Goal: Connect with others: Connect with others

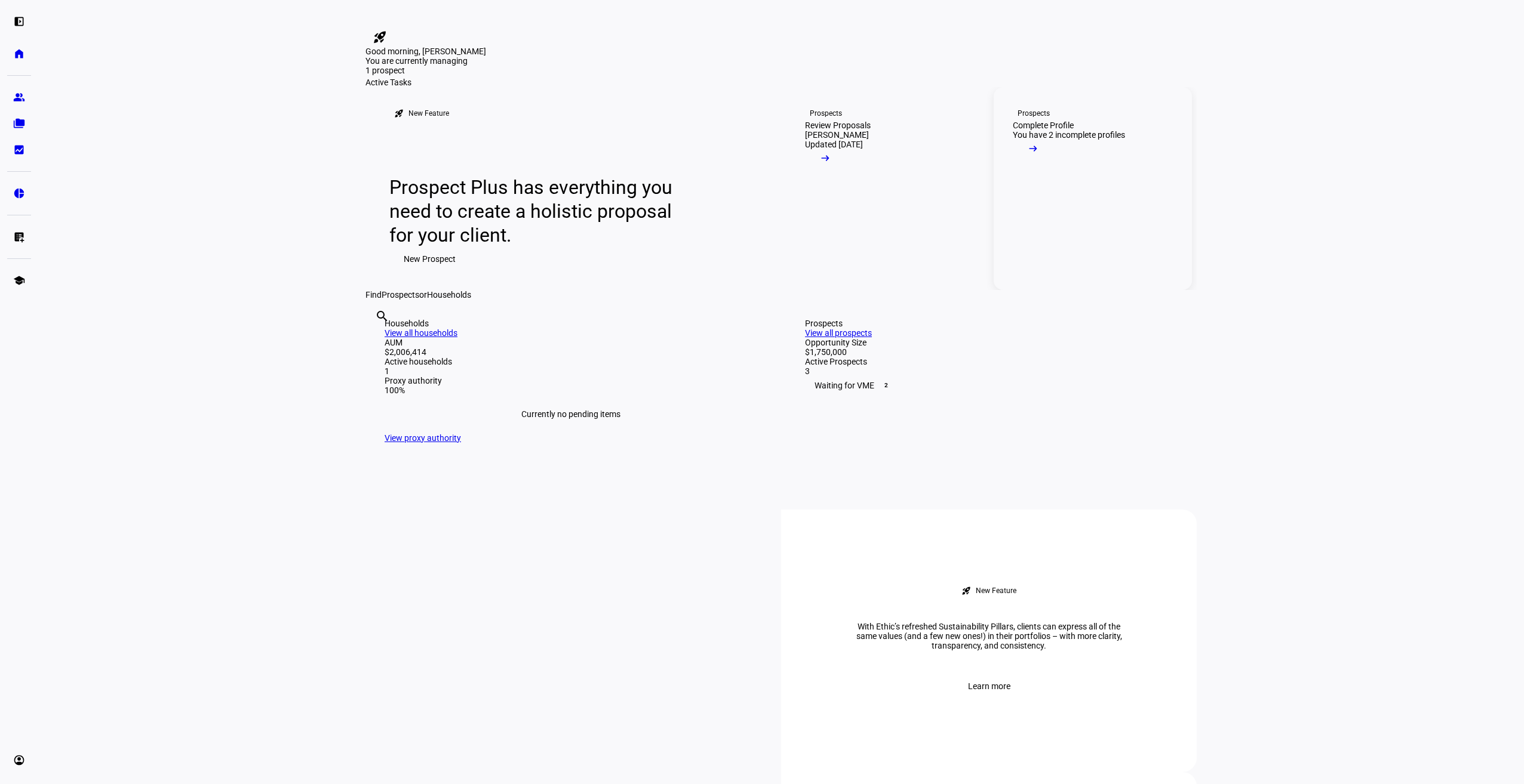
click at [1069, 130] on div "Complete Profile" at bounding box center [1043, 125] width 61 height 10
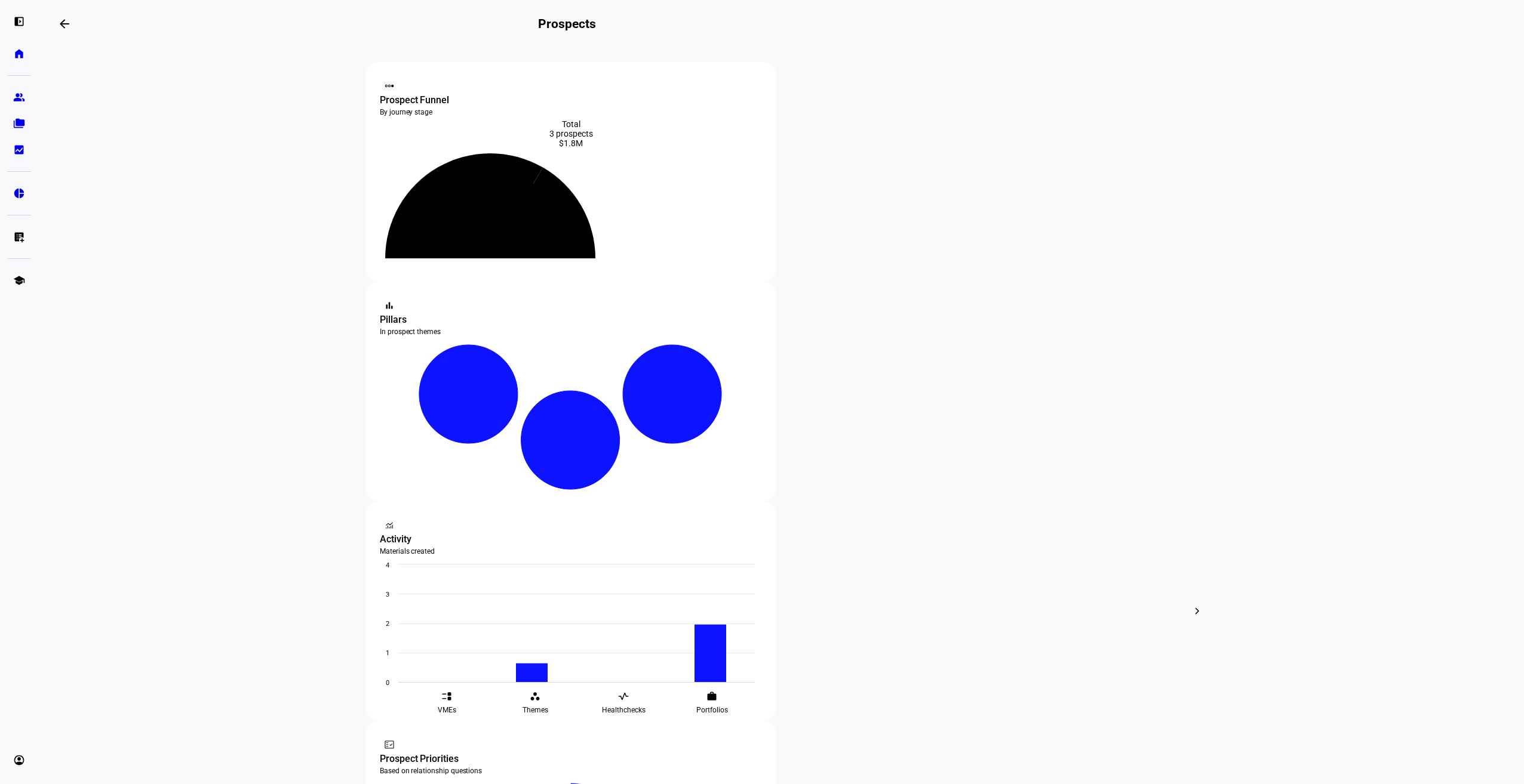
scroll to position [120, 0]
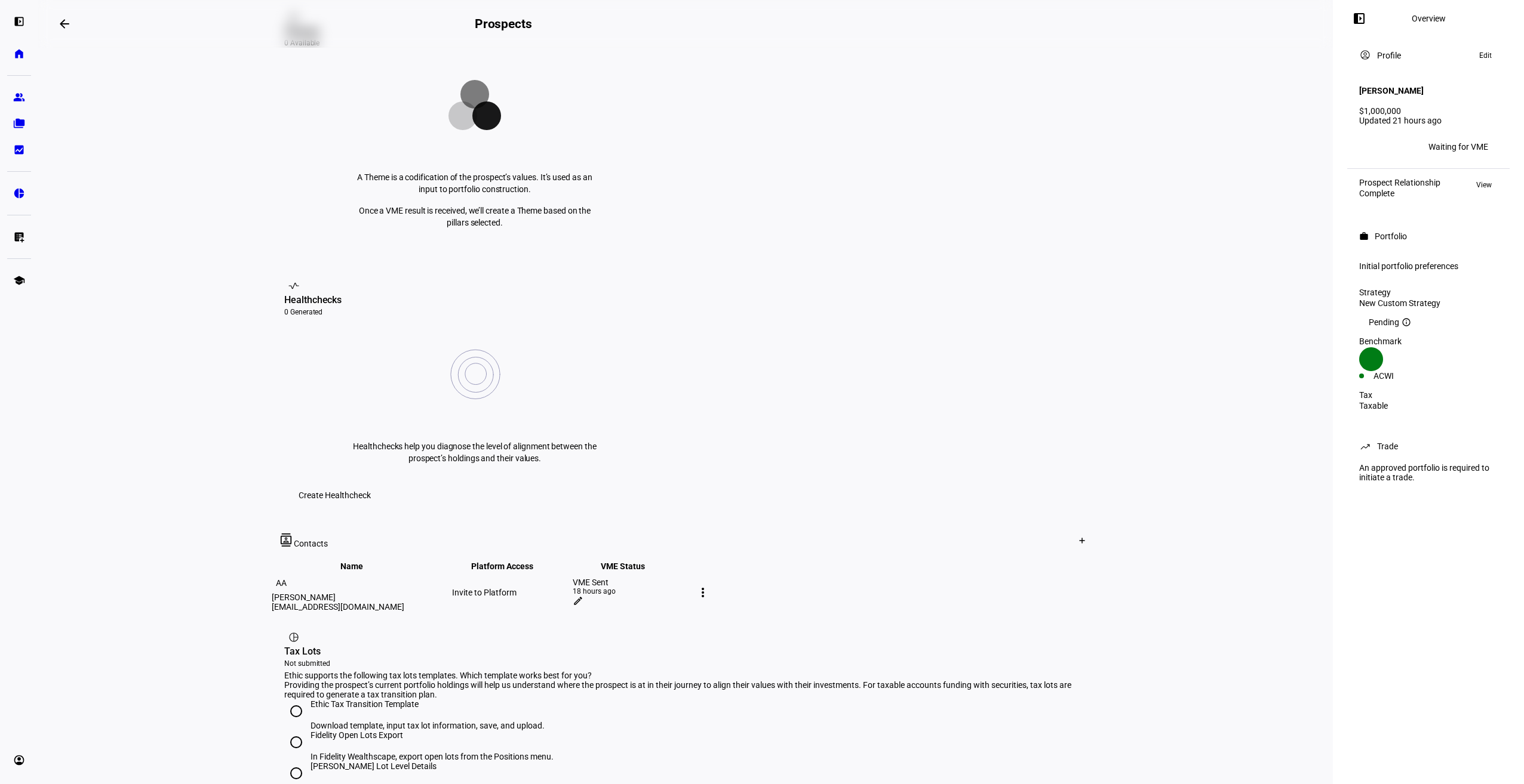
scroll to position [317, 0]
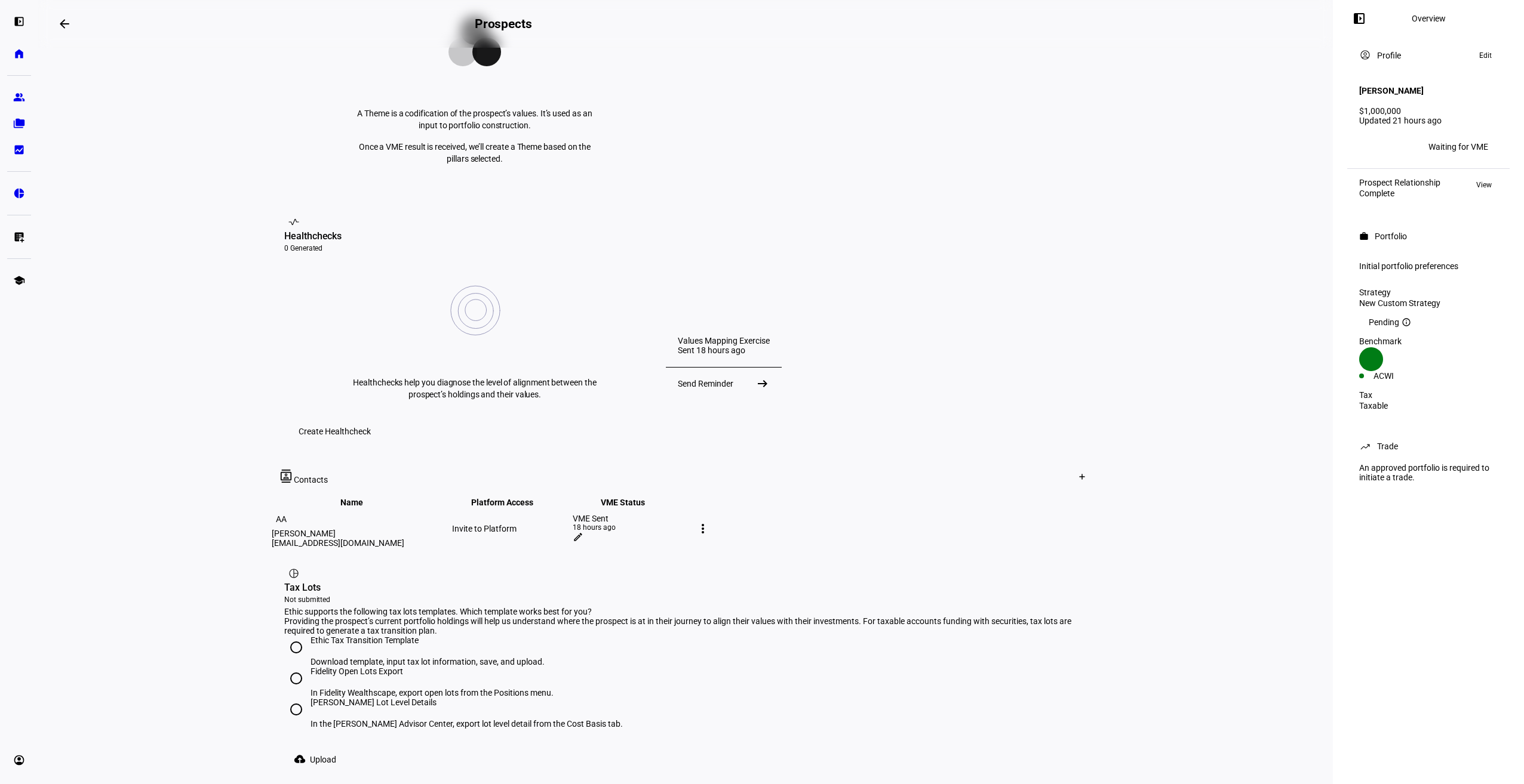
click at [1182, 356] on eth-layout-page-content "arrow_backwards Prospects Overview left_panel_close account_circle Profile Awai…" at bounding box center [686, 392] width 1295 height 784
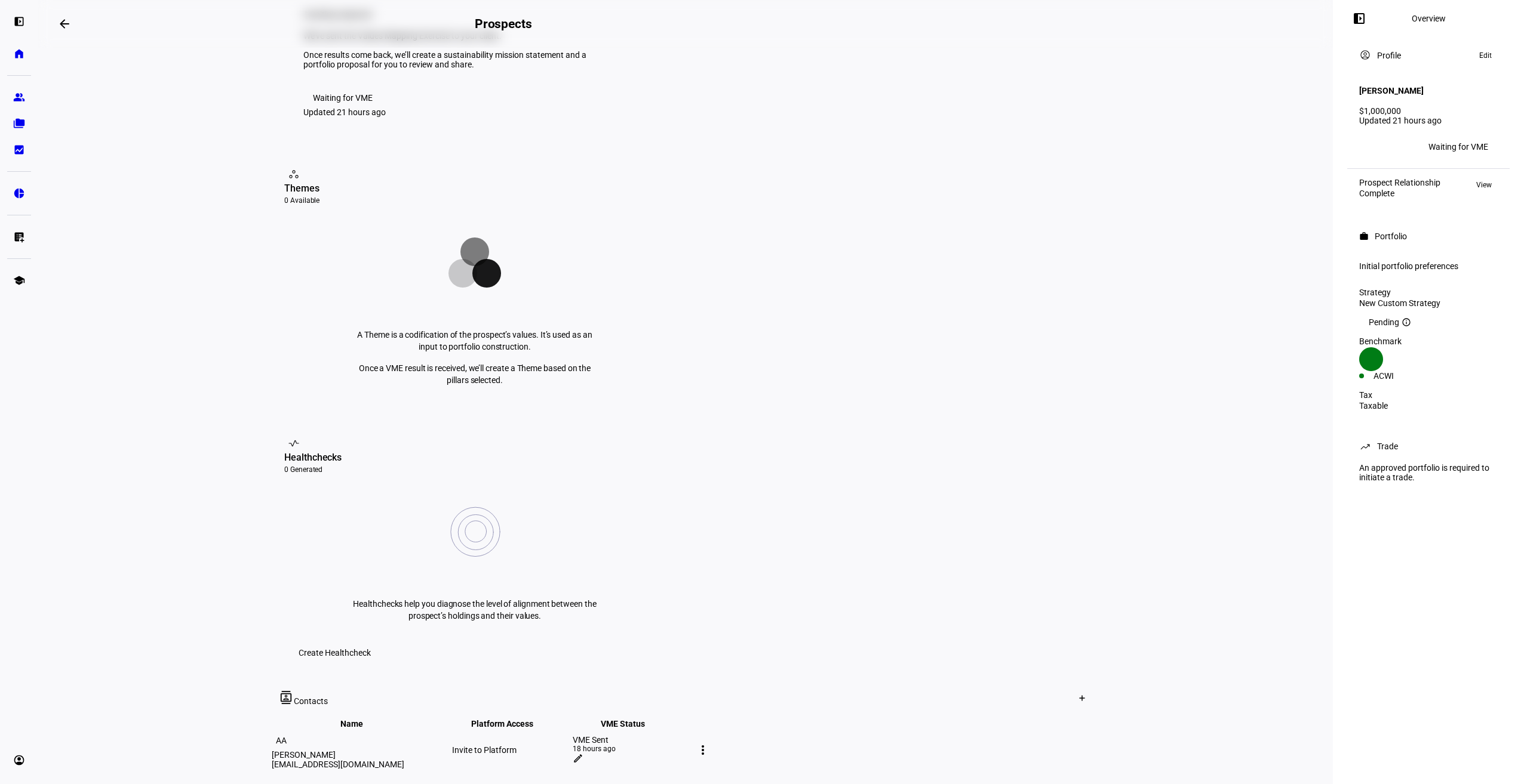
scroll to position [0, 0]
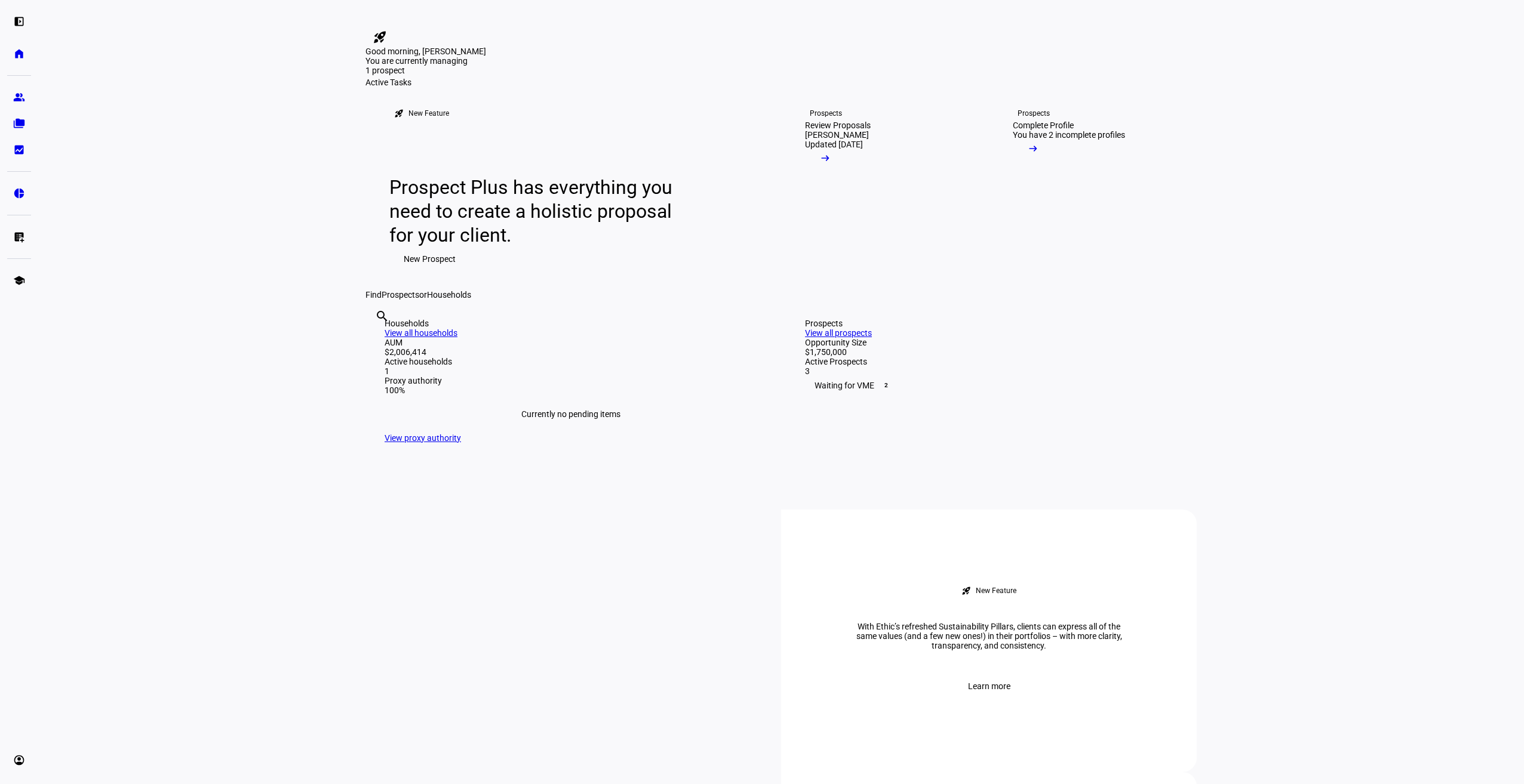
click at [378, 339] on input "text" at bounding box center [376, 332] width 2 height 14
type input "matter"
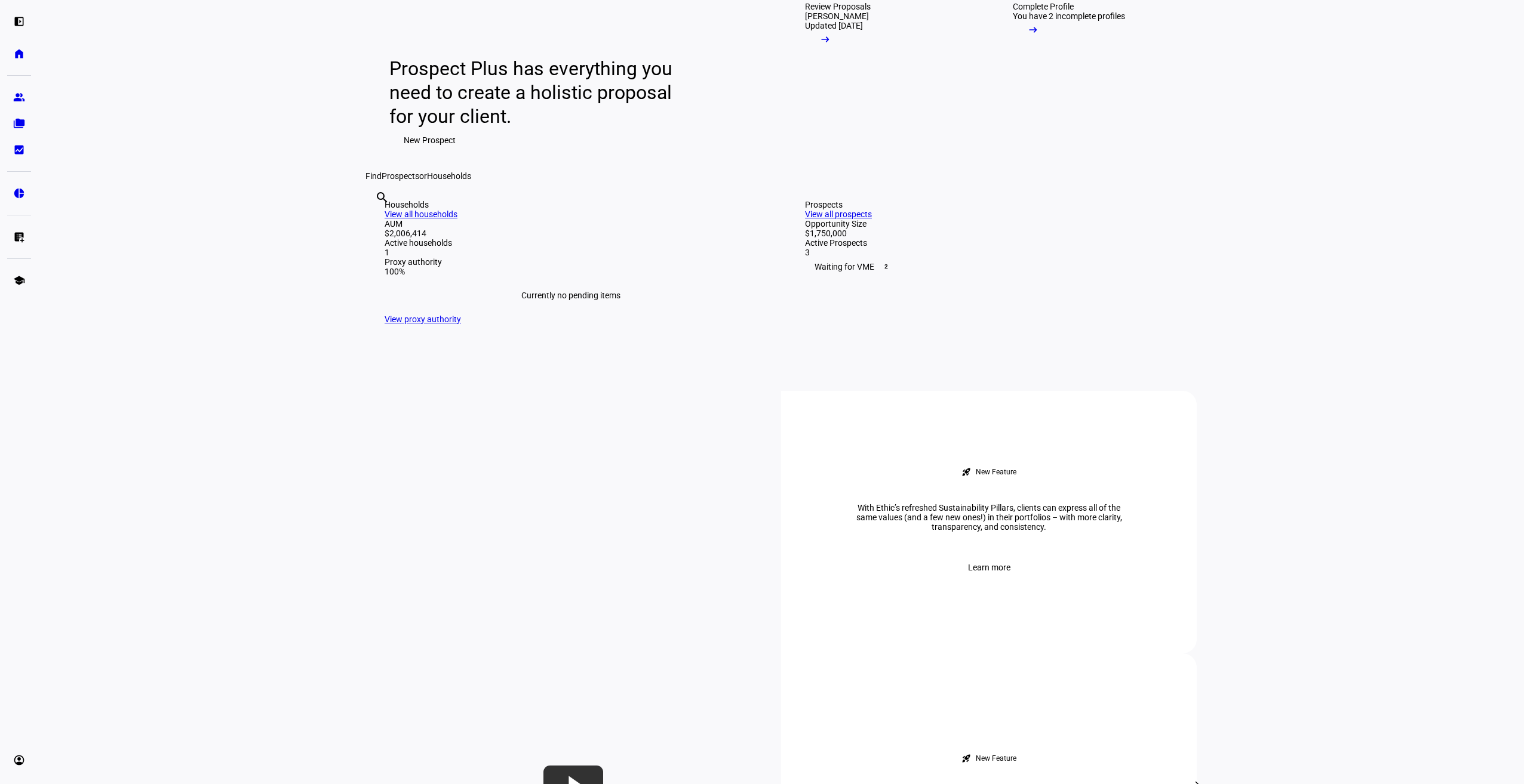
scroll to position [119, 0]
click at [457, 218] on link "View all households" at bounding box center [421, 214] width 73 height 10
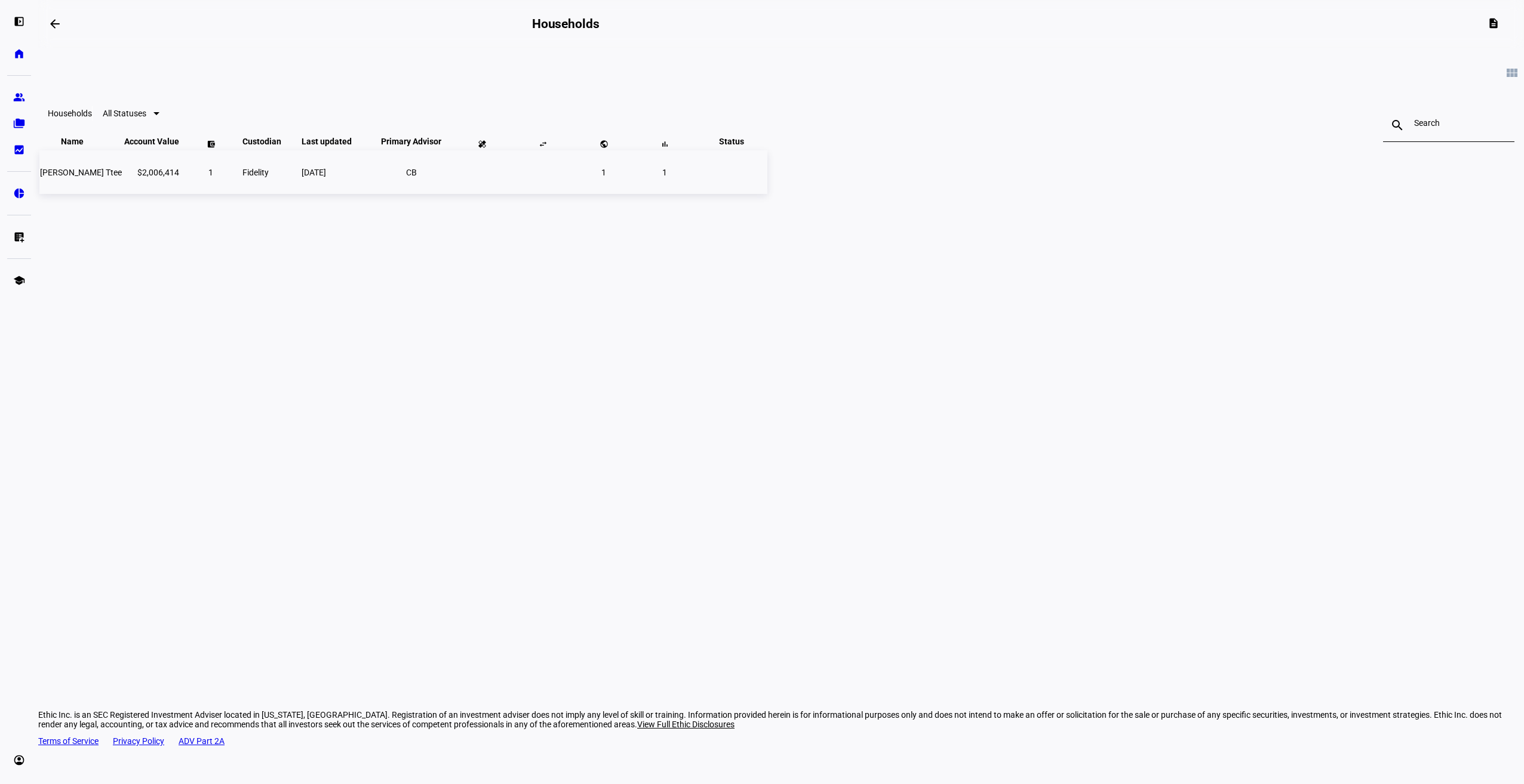
click at [122, 178] on span "Sujo Offield Ttee" at bounding box center [81, 173] width 82 height 10
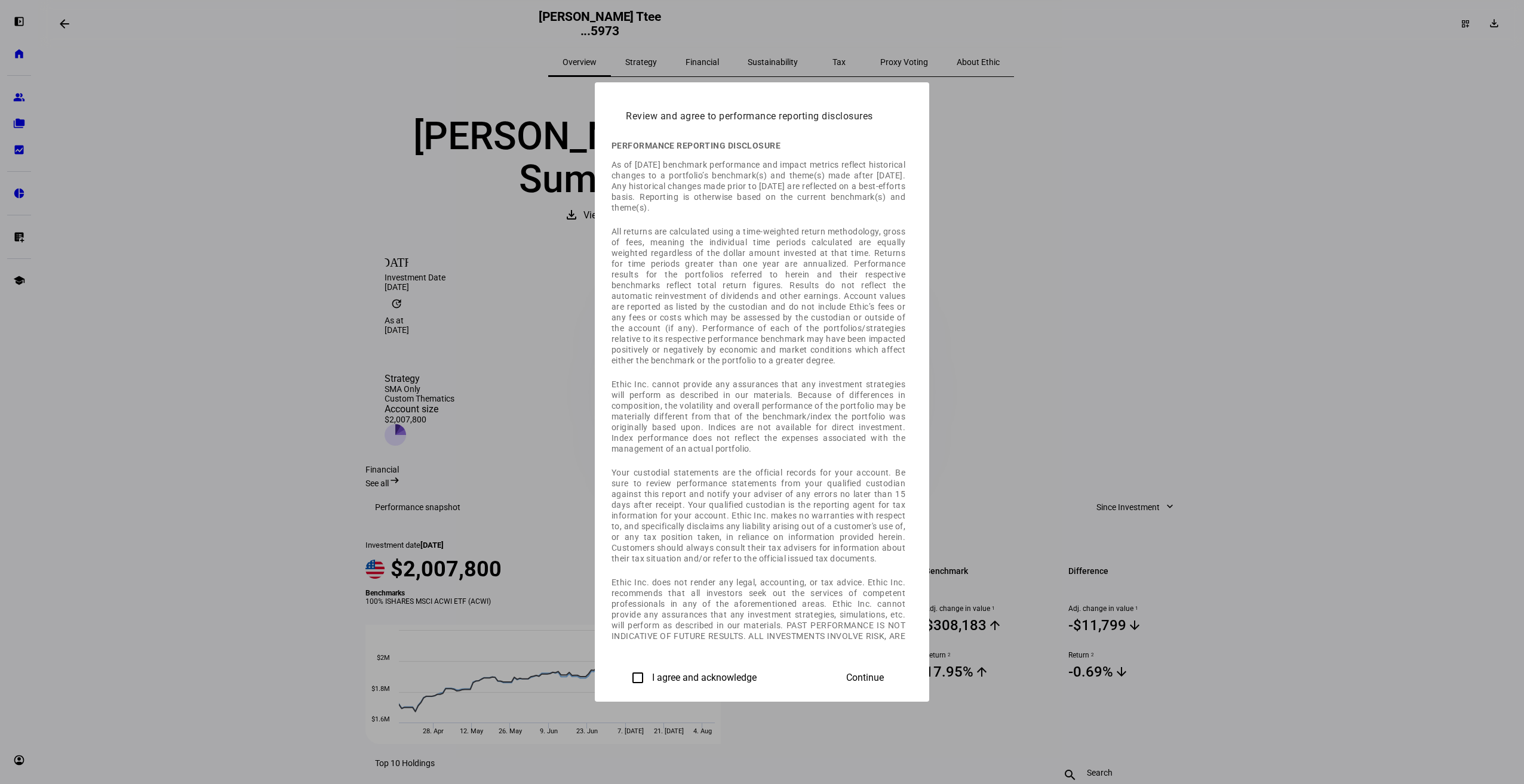
click at [1280, 203] on div at bounding box center [762, 392] width 1524 height 784
click at [929, 144] on div "Review and agree to performance reporting disclosures Performance reporting dis…" at bounding box center [762, 392] width 335 height 620
drag, startPoint x: 938, startPoint y: 39, endPoint x: 808, endPoint y: 63, distance: 132.2
click at [933, 39] on div at bounding box center [762, 392] width 1524 height 784
click at [701, 124] on div "Review and agree to performance reporting disclosures Performance reporting dis…" at bounding box center [762, 392] width 335 height 620
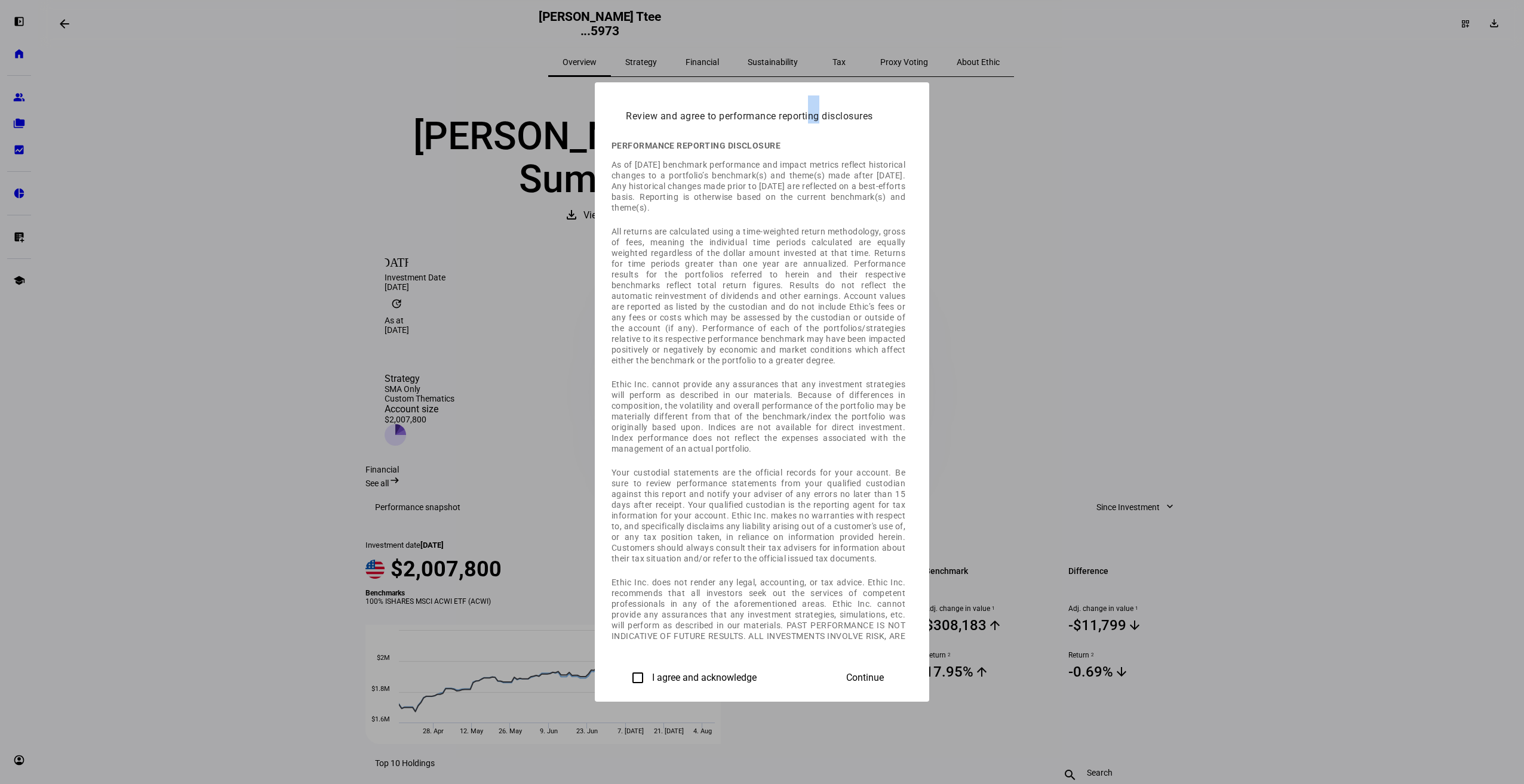
drag, startPoint x: 701, startPoint y: 124, endPoint x: 492, endPoint y: 194, distance: 220.4
click at [612, 194] on p "As of August 26, 2024 benchmark performance and impact metrics reflect historic…" at bounding box center [759, 186] width 294 height 54
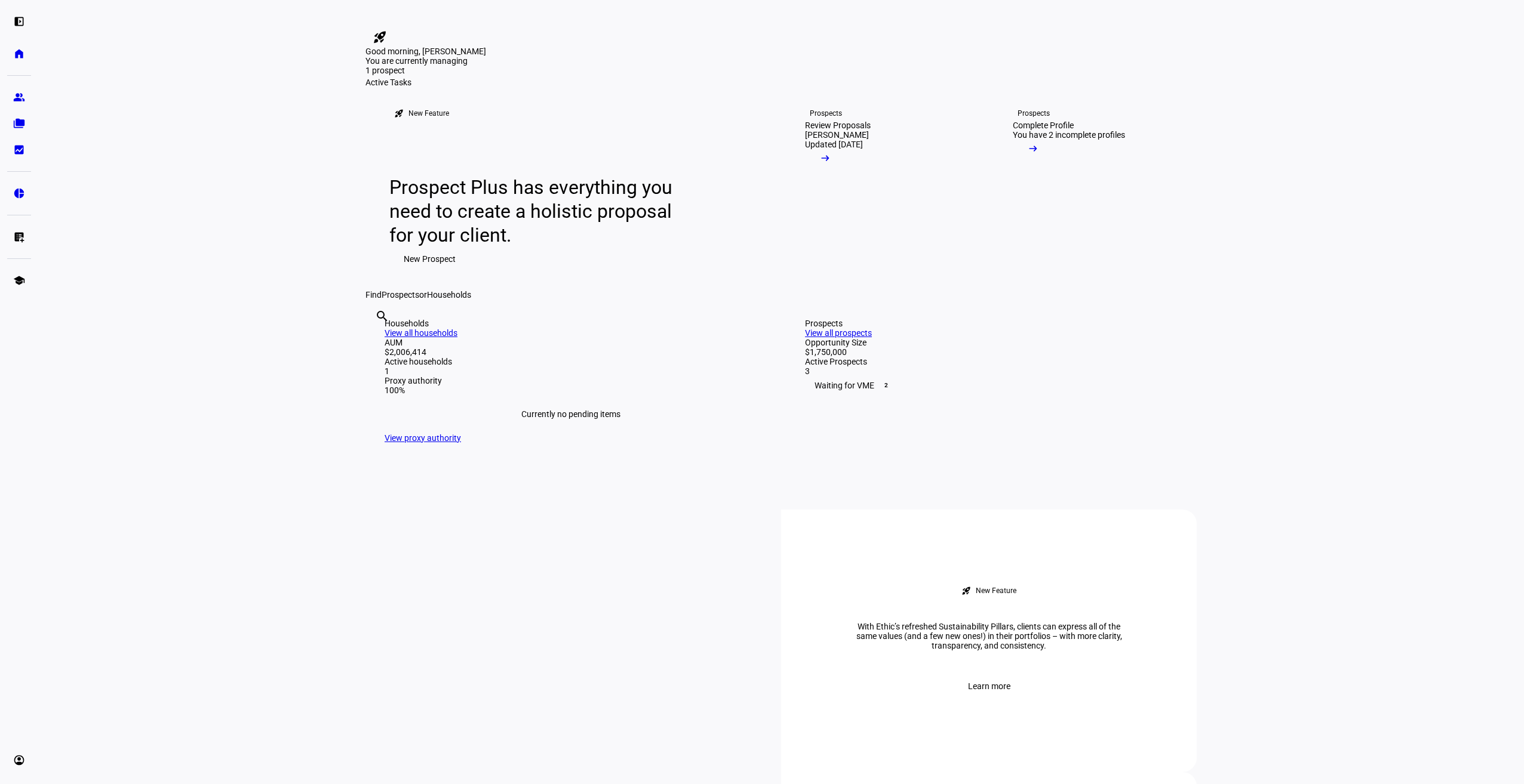
click at [1261, 235] on eth-layout-page-content "rocket_launch Product Updates The latest features and improvements Powered by L…" at bounding box center [781, 392] width 1486 height 784
click at [458, 299] on div "Find Prospects or Households" at bounding box center [780, 295] width 831 height 10
click at [1073, 130] on div "Complete Profile" at bounding box center [1043, 125] width 61 height 10
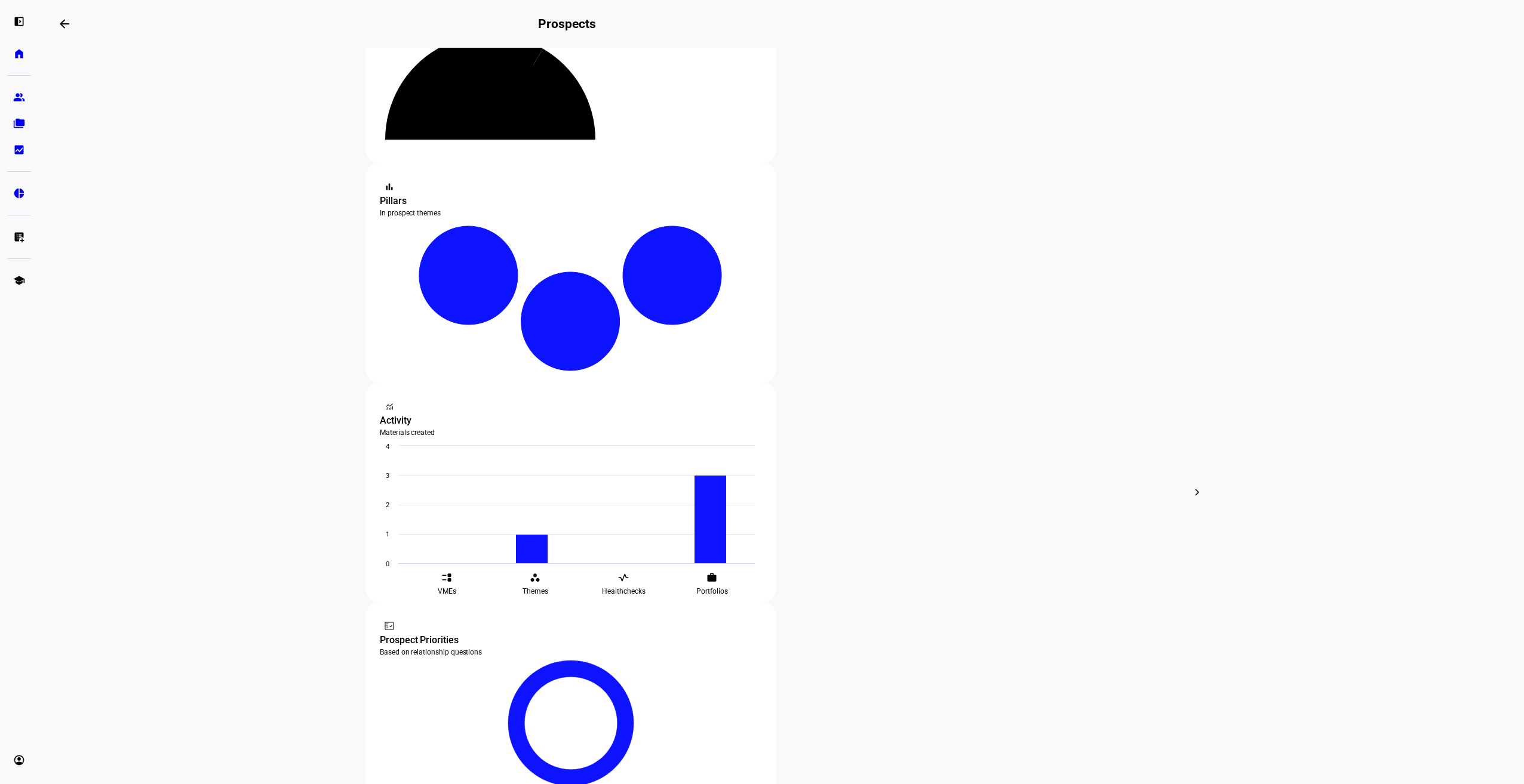
scroll to position [119, 0]
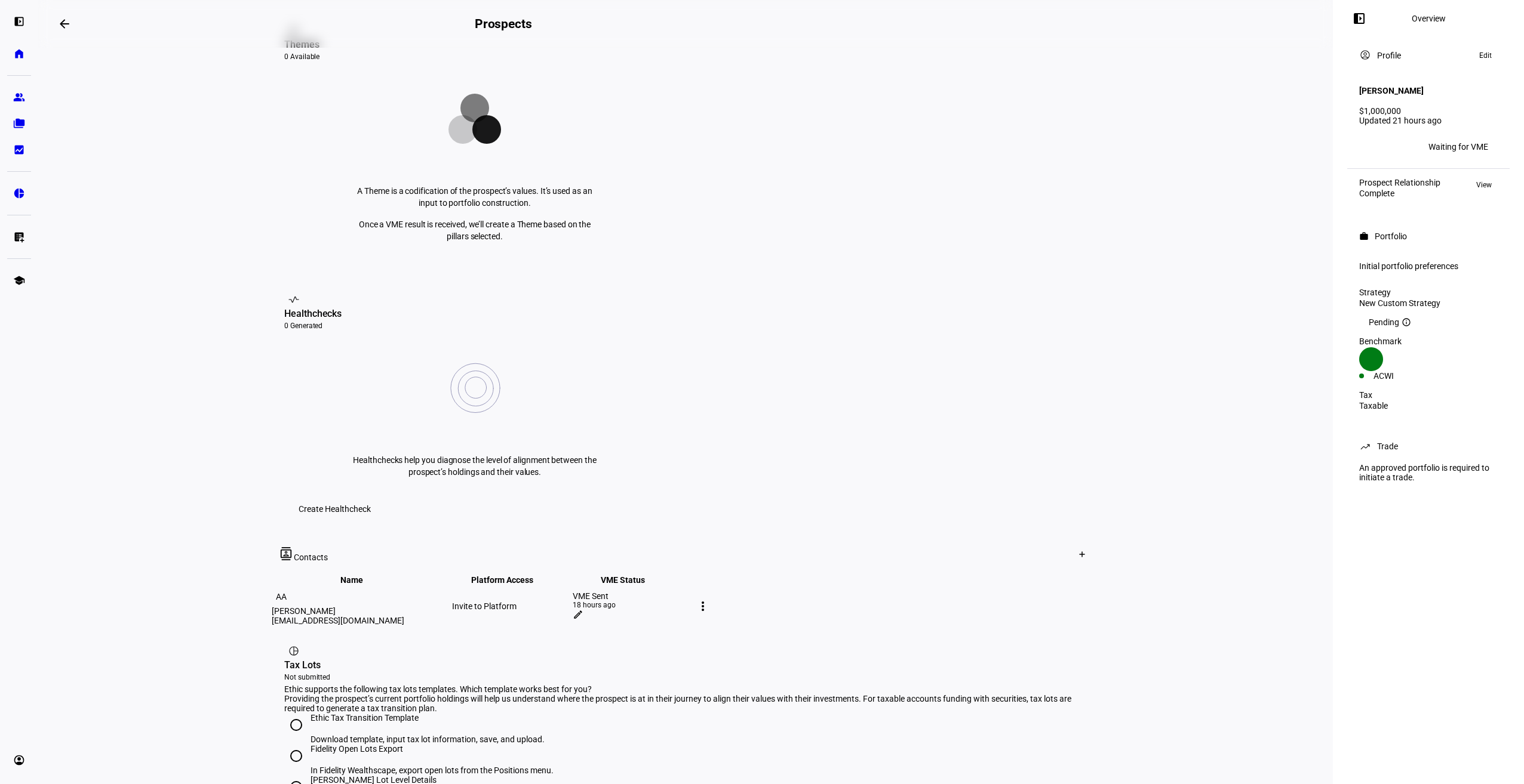
scroll to position [317, 0]
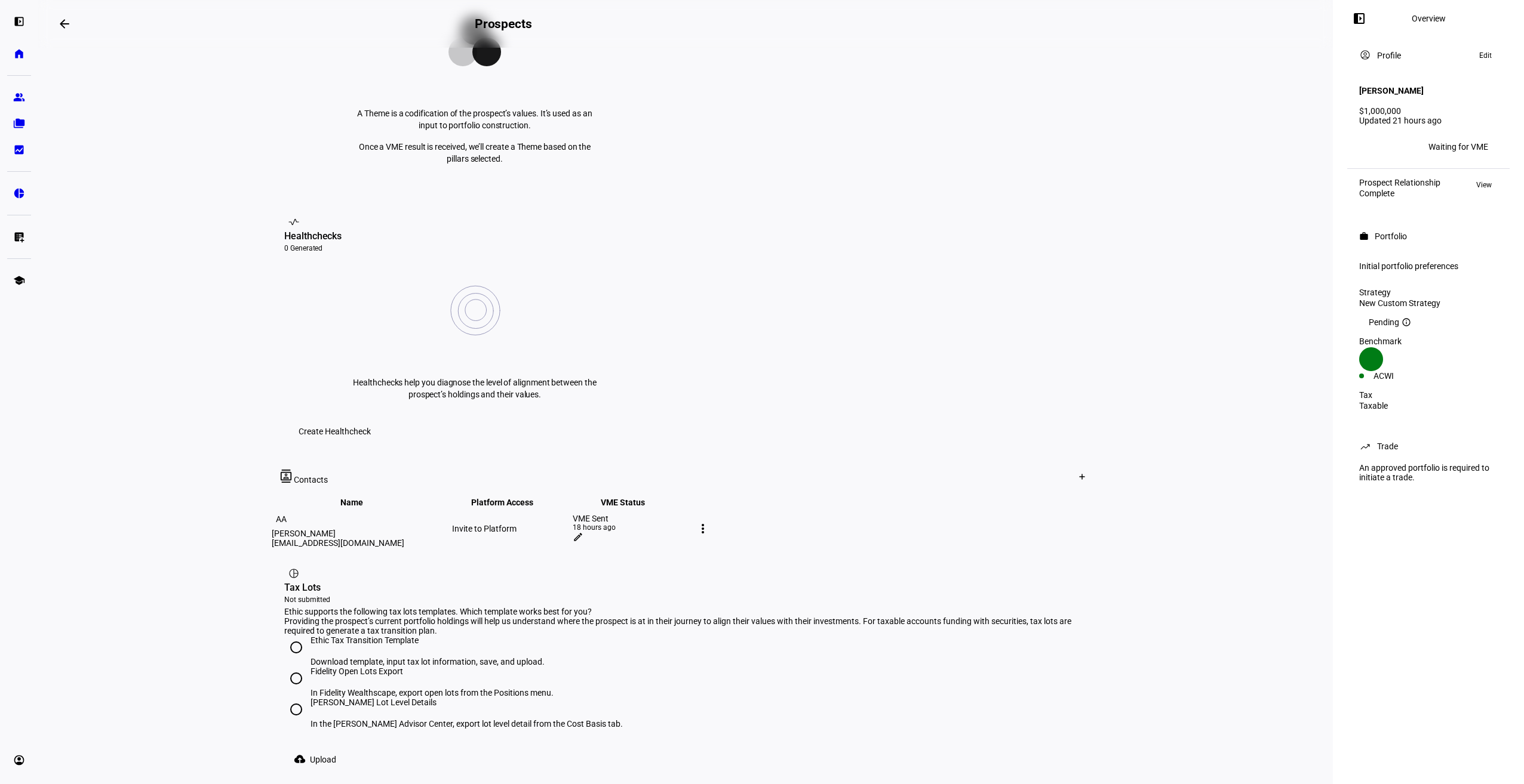
click at [1121, 310] on eth-layout-page-content "arrow_backwards Prospects Overview left_panel_close account_circle Profile Awai…" at bounding box center [686, 392] width 1295 height 784
click at [584, 532] on mat-icon "edit" at bounding box center [578, 537] width 11 height 11
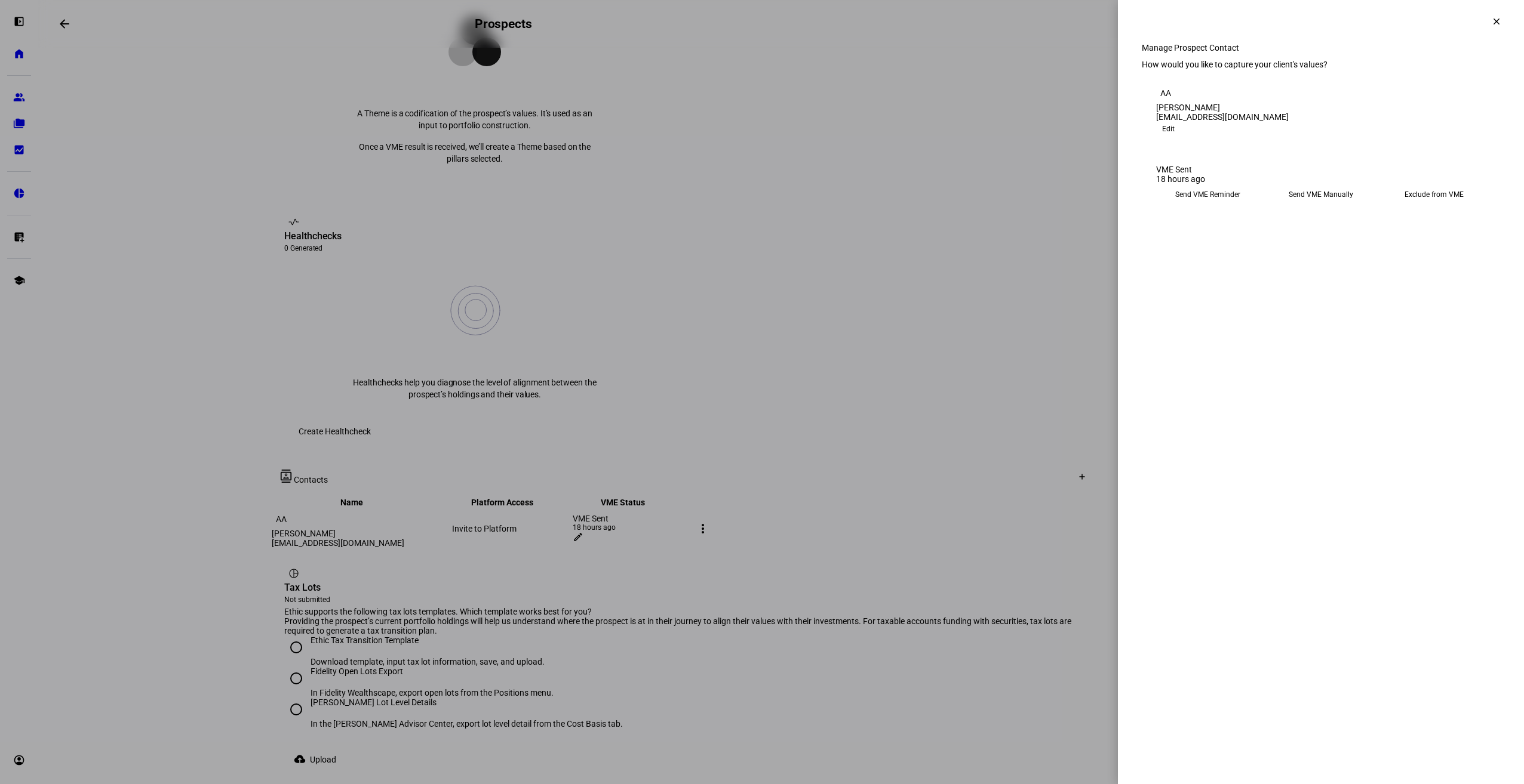
click at [665, 421] on div at bounding box center [762, 392] width 1524 height 784
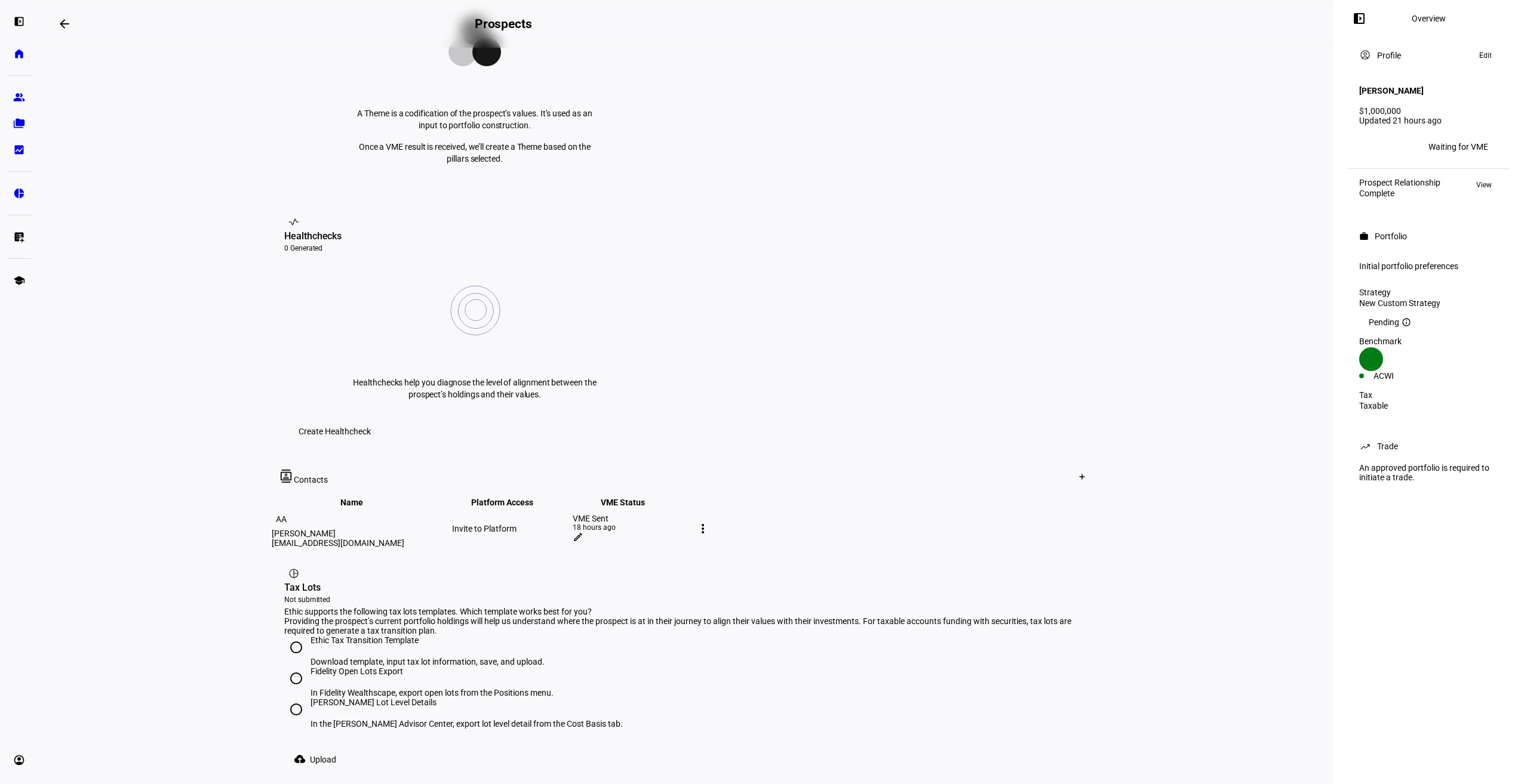
click at [570, 524] on div "Invite to Platform" at bounding box center [511, 529] width 118 height 10
click at [1157, 353] on eth-layout-page-content "arrow_backwards Prospects Overview left_panel_close account_circle Profile Awai…" at bounding box center [686, 392] width 1295 height 784
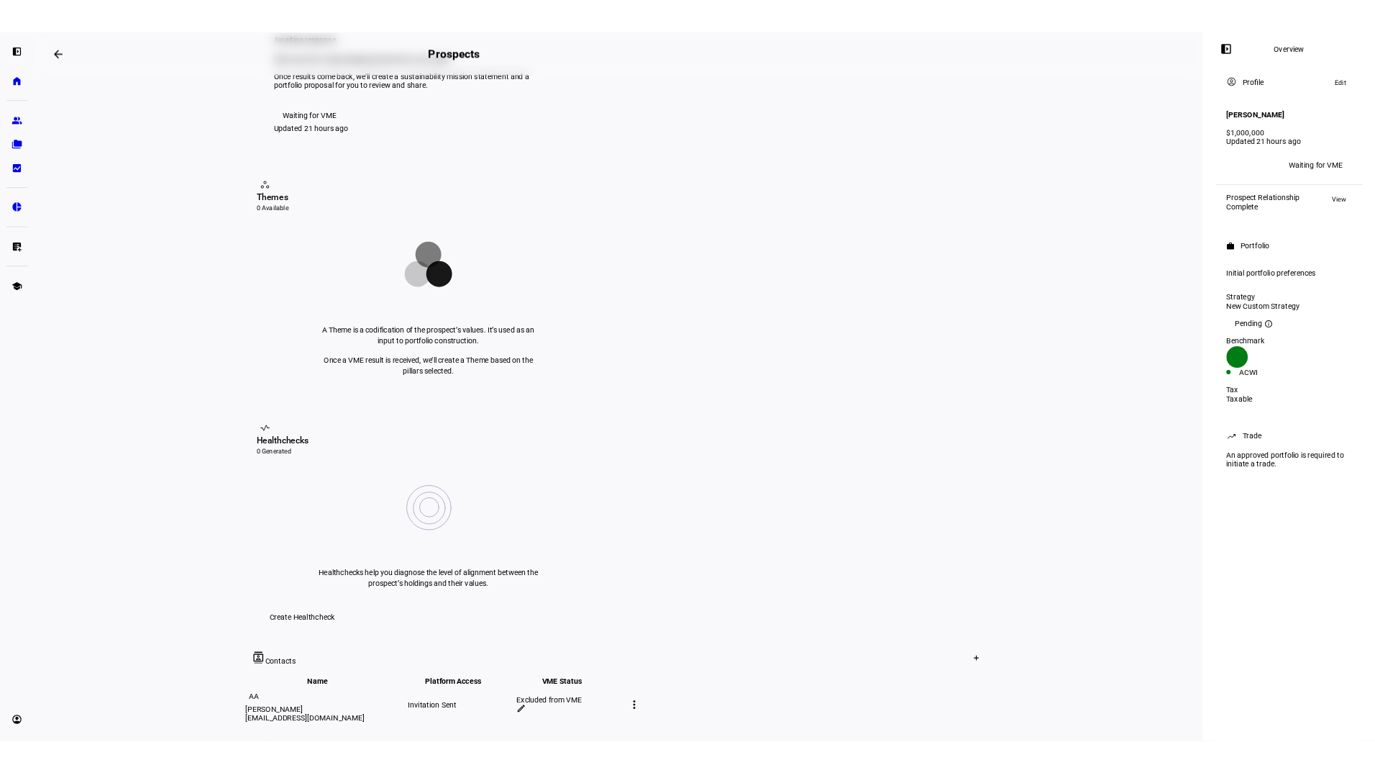
scroll to position [0, 0]
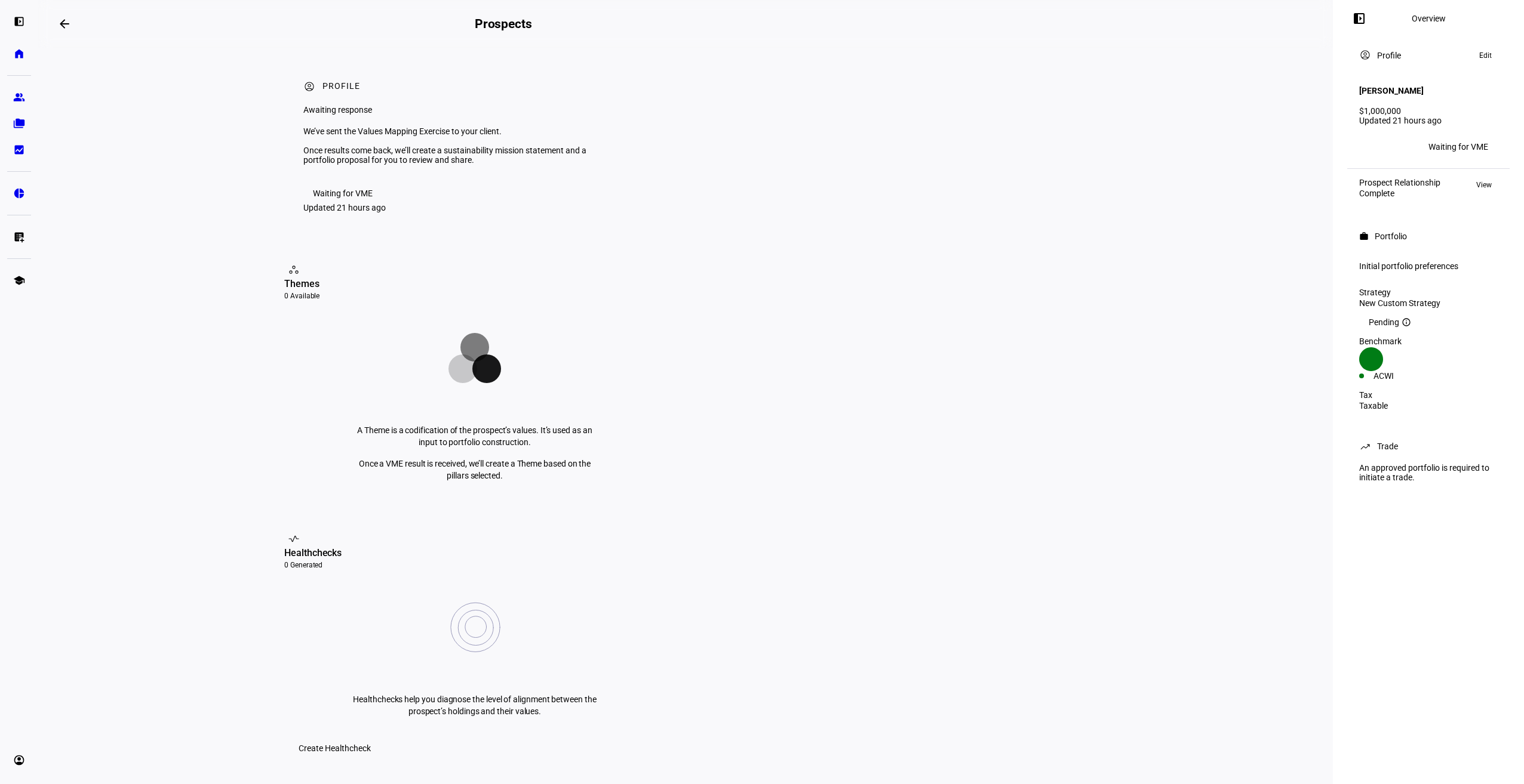
click at [137, 165] on eth-layout-page-content "arrow_backwards Prospects Overview left_panel_close account_circle Profile Awai…" at bounding box center [686, 392] width 1295 height 784
drag, startPoint x: 1196, startPoint y: 139, endPoint x: 1198, endPoint y: 159, distance: 20.1
click at [1196, 136] on eth-layout-page-content "arrow_backwards Prospects Overview left_panel_close account_circle Profile Awai…" at bounding box center [686, 392] width 1295 height 784
